Goal: Navigation & Orientation: Find specific page/section

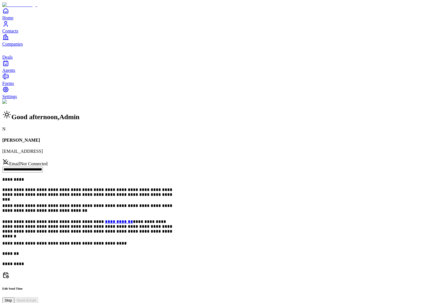
click at [18, 33] on span "Contacts" at bounding box center [10, 30] width 16 height 5
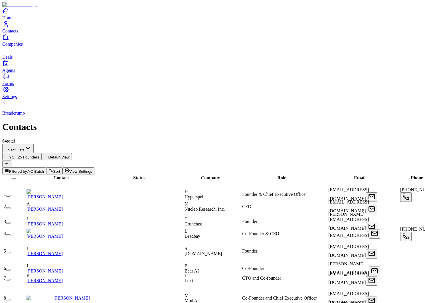
click at [9, 40] on icon "Companies" at bounding box center [5, 37] width 7 height 7
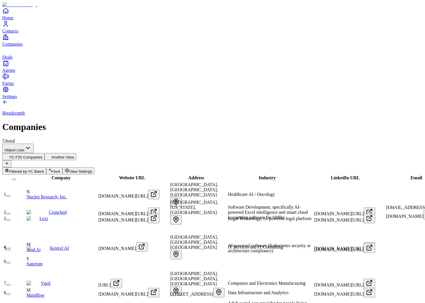
click at [9, 27] on icon "Contacts" at bounding box center [5, 24] width 7 height 7
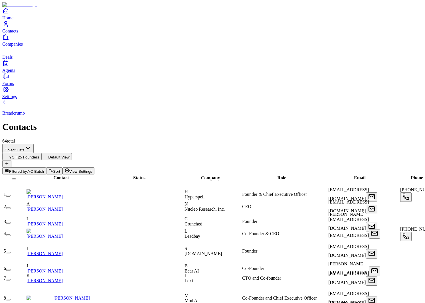
click at [63, 194] on link "[PERSON_NAME]" at bounding box center [45, 196] width 36 height 5
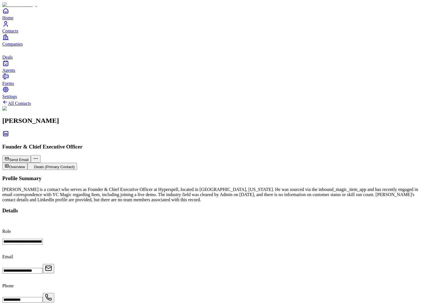
click at [17, 20] on link "Home" at bounding box center [212, 13] width 420 height 13
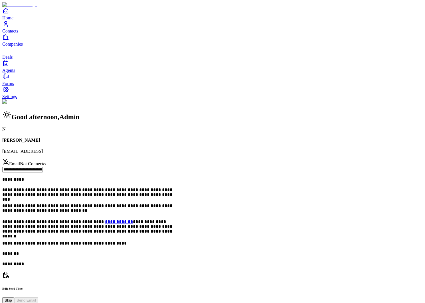
click at [17, 33] on span "Contacts" at bounding box center [10, 30] width 16 height 5
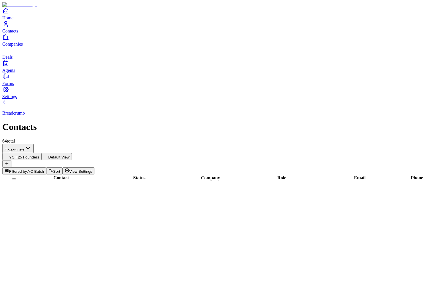
scroll to position [717, 0]
click at [15, 46] on link "Companies" at bounding box center [212, 40] width 420 height 13
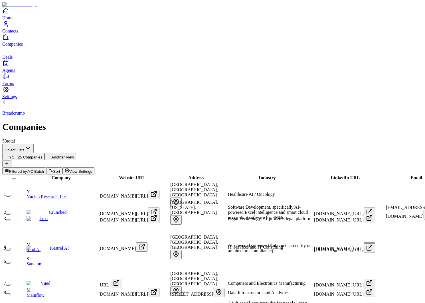
click at [14, 33] on link "Contacts" at bounding box center [212, 27] width 420 height 13
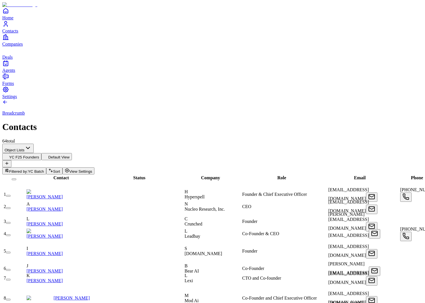
click at [14, 46] on link "Companies" at bounding box center [212, 40] width 420 height 13
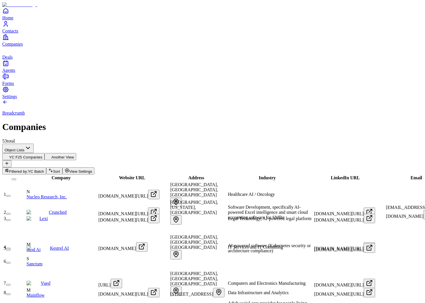
click at [62, 210] on link "Crunched" at bounding box center [58, 212] width 18 height 5
click at [9, 27] on icon "Contacts" at bounding box center [5, 24] width 7 height 7
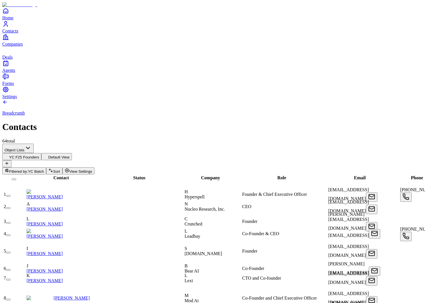
click at [17, 60] on link "Deals" at bounding box center [212, 53] width 420 height 13
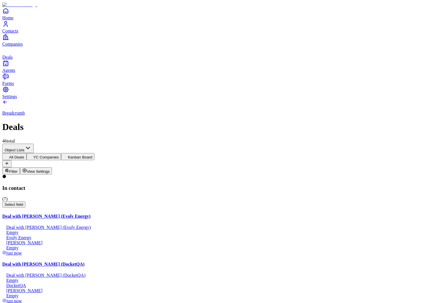
click at [9, 40] on icon "Companies" at bounding box center [5, 37] width 7 height 7
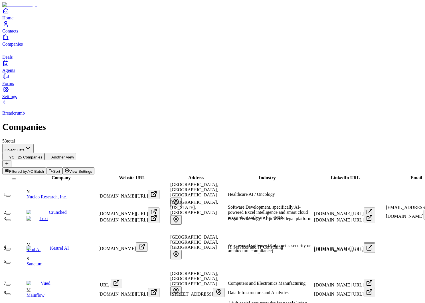
click at [13, 60] on span "Deals" at bounding box center [7, 57] width 10 height 5
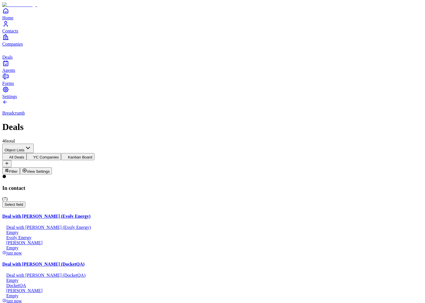
click at [9, 27] on icon "Contacts" at bounding box center [5, 24] width 7 height 7
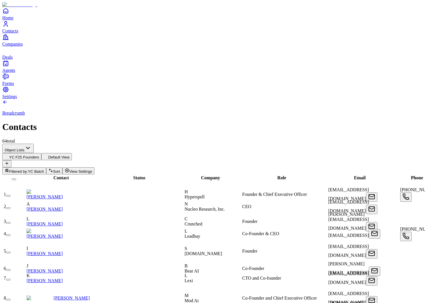
click at [21, 46] on span "Companies" at bounding box center [12, 44] width 21 height 5
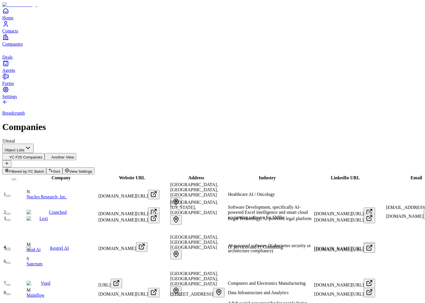
click at [25, 60] on link "Deals" at bounding box center [212, 53] width 420 height 13
click at [21, 33] on link "Contacts" at bounding box center [212, 27] width 420 height 13
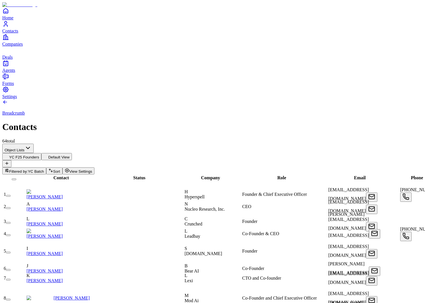
click at [9, 40] on icon "Companies" at bounding box center [5, 37] width 7 height 7
